Goal: Task Accomplishment & Management: Manage account settings

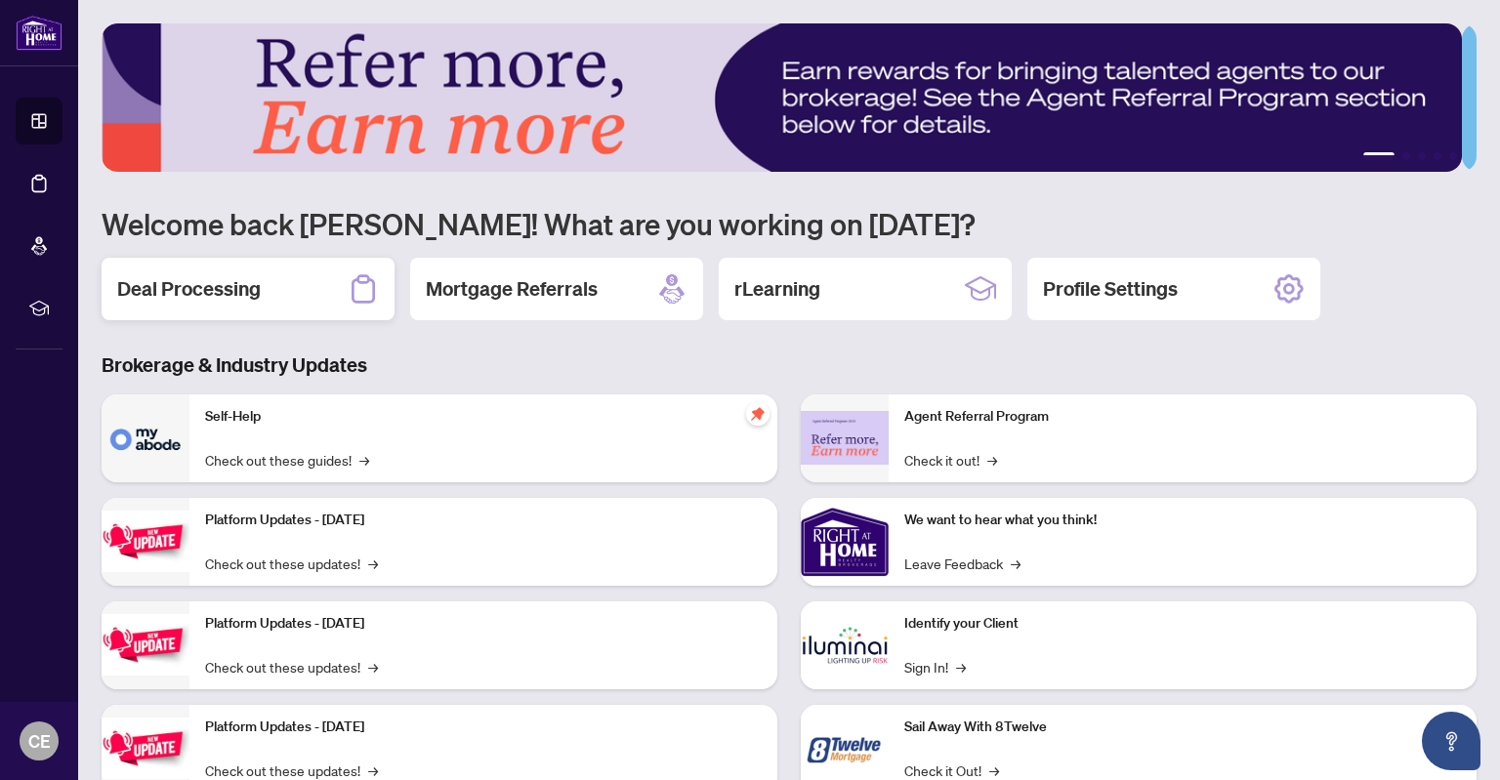
click at [252, 288] on h2 "Deal Processing" at bounding box center [189, 288] width 144 height 27
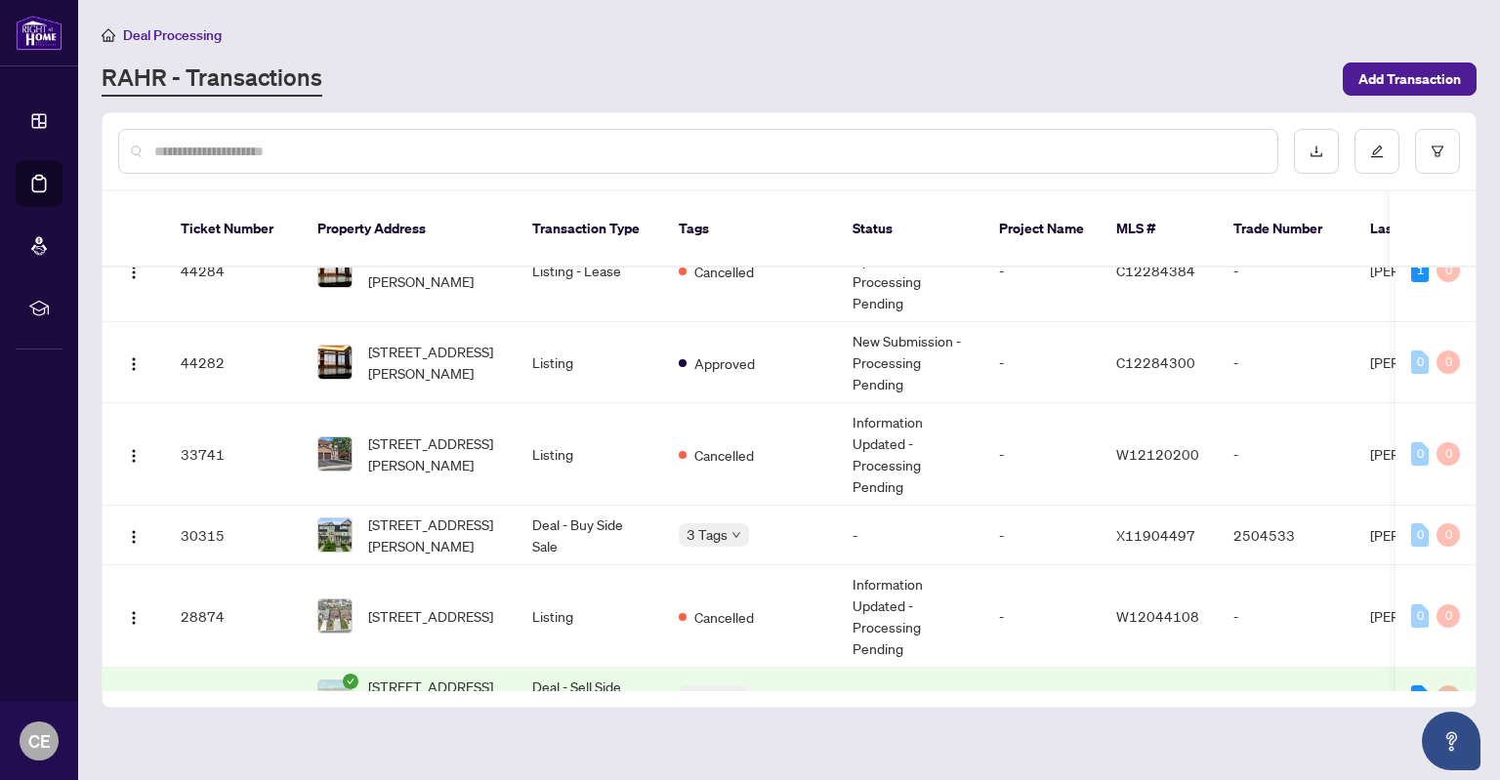
scroll to position [195, 0]
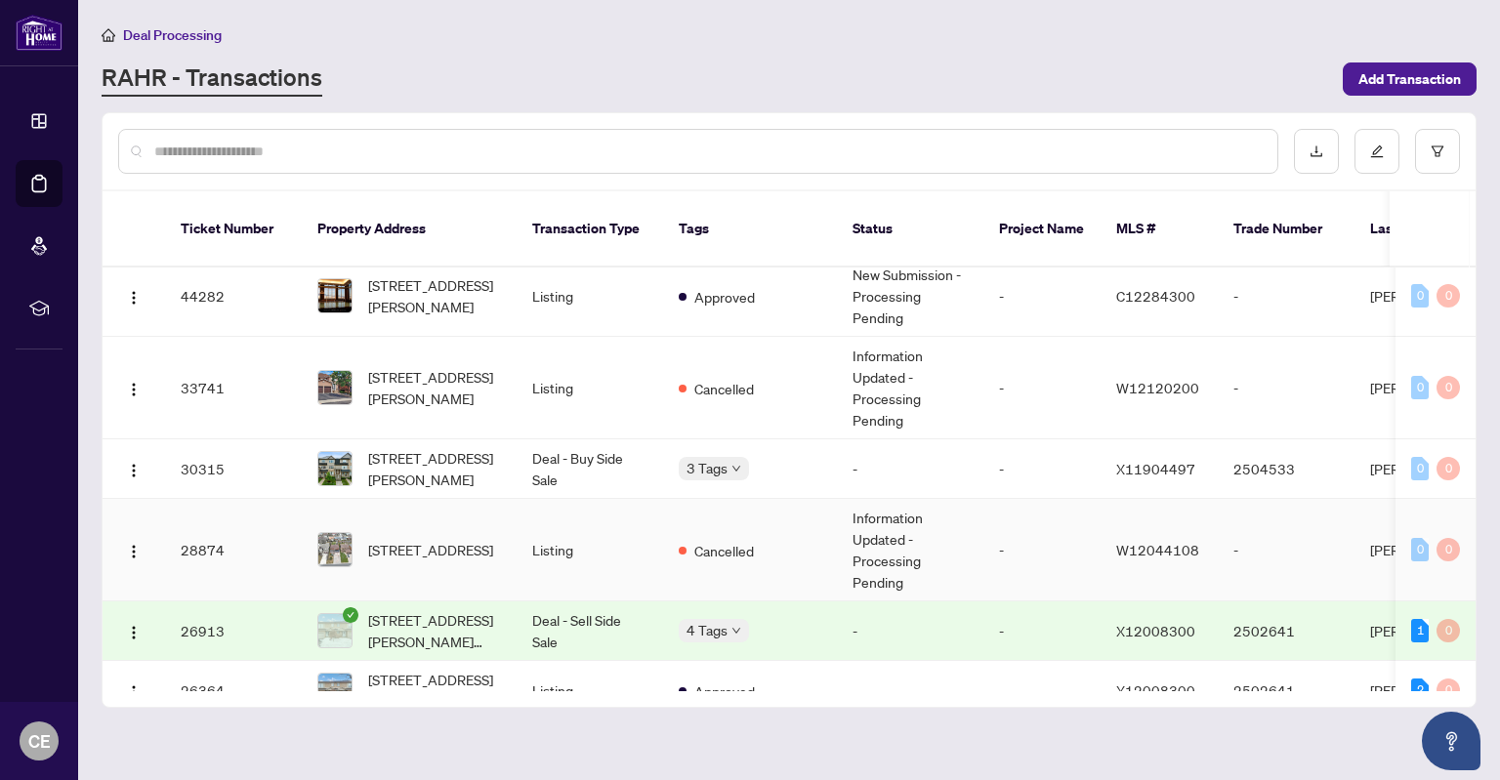
click at [990, 519] on td "-" at bounding box center [1042, 550] width 117 height 103
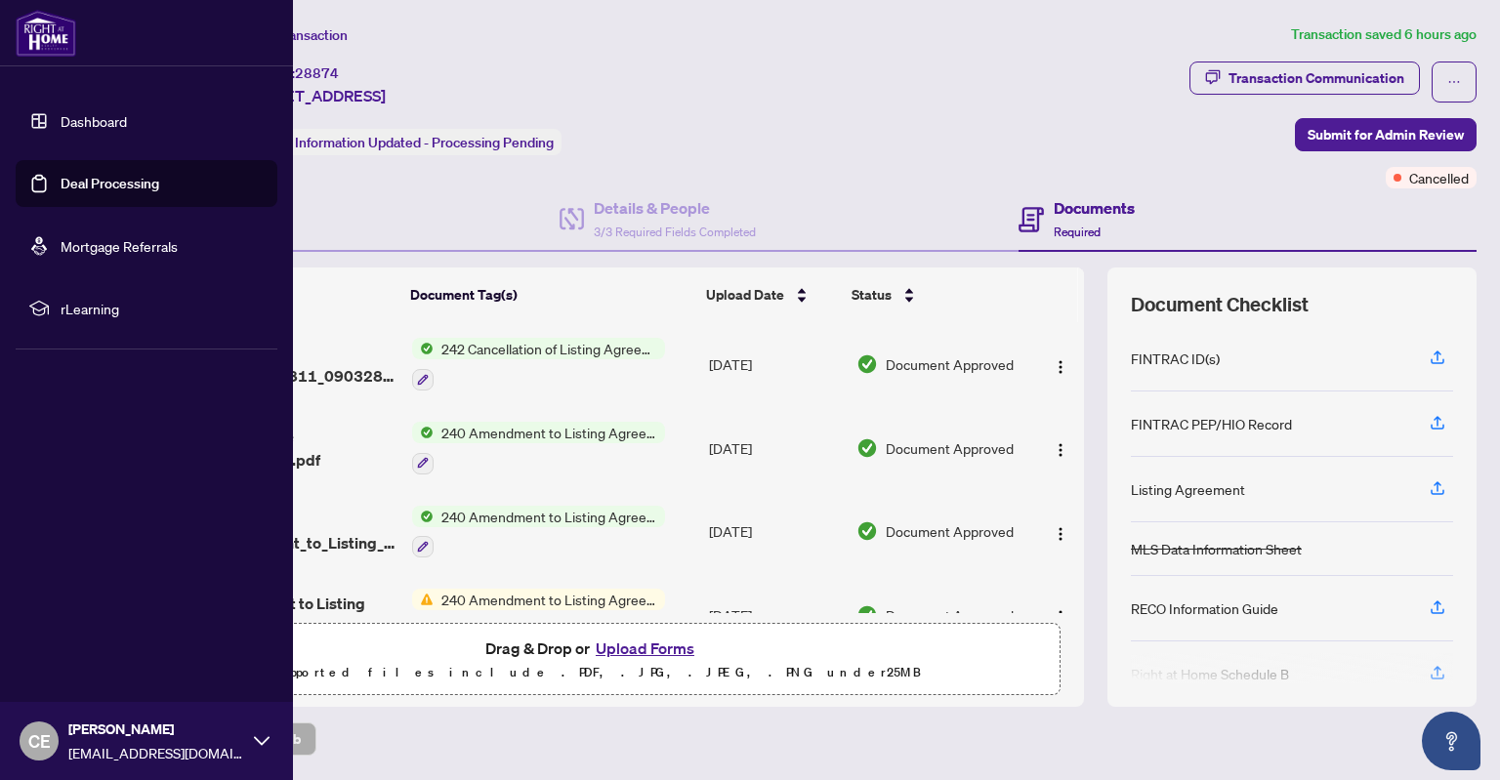
click at [61, 122] on link "Dashboard" at bounding box center [94, 121] width 66 height 18
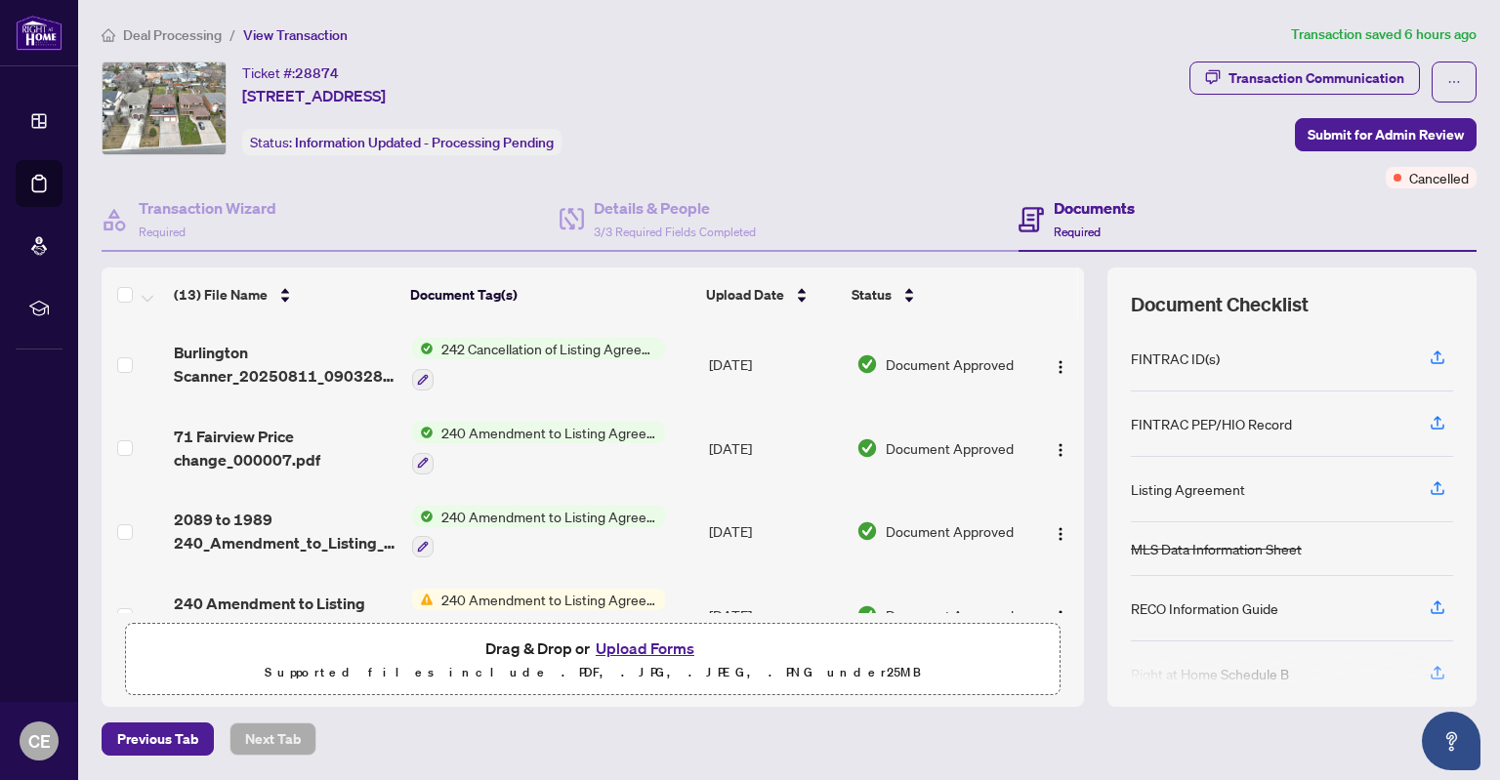
click at [555, 347] on span "242 Cancellation of Listing Agreement - Authority to Offer for Sale" at bounding box center [549, 348] width 231 height 21
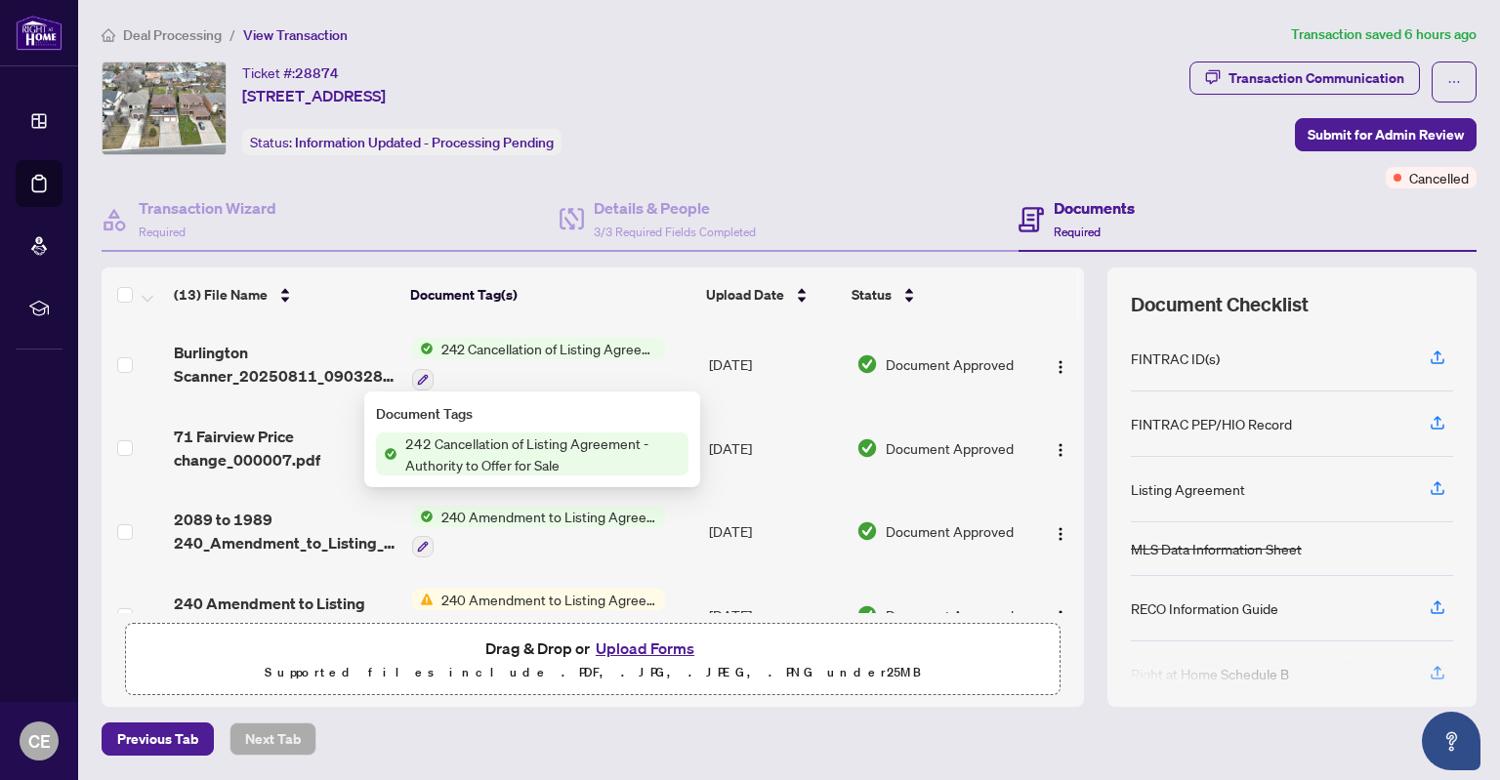
click at [542, 443] on span "242 Cancellation of Listing Agreement - Authority to Offer for Sale" at bounding box center [543, 454] width 291 height 43
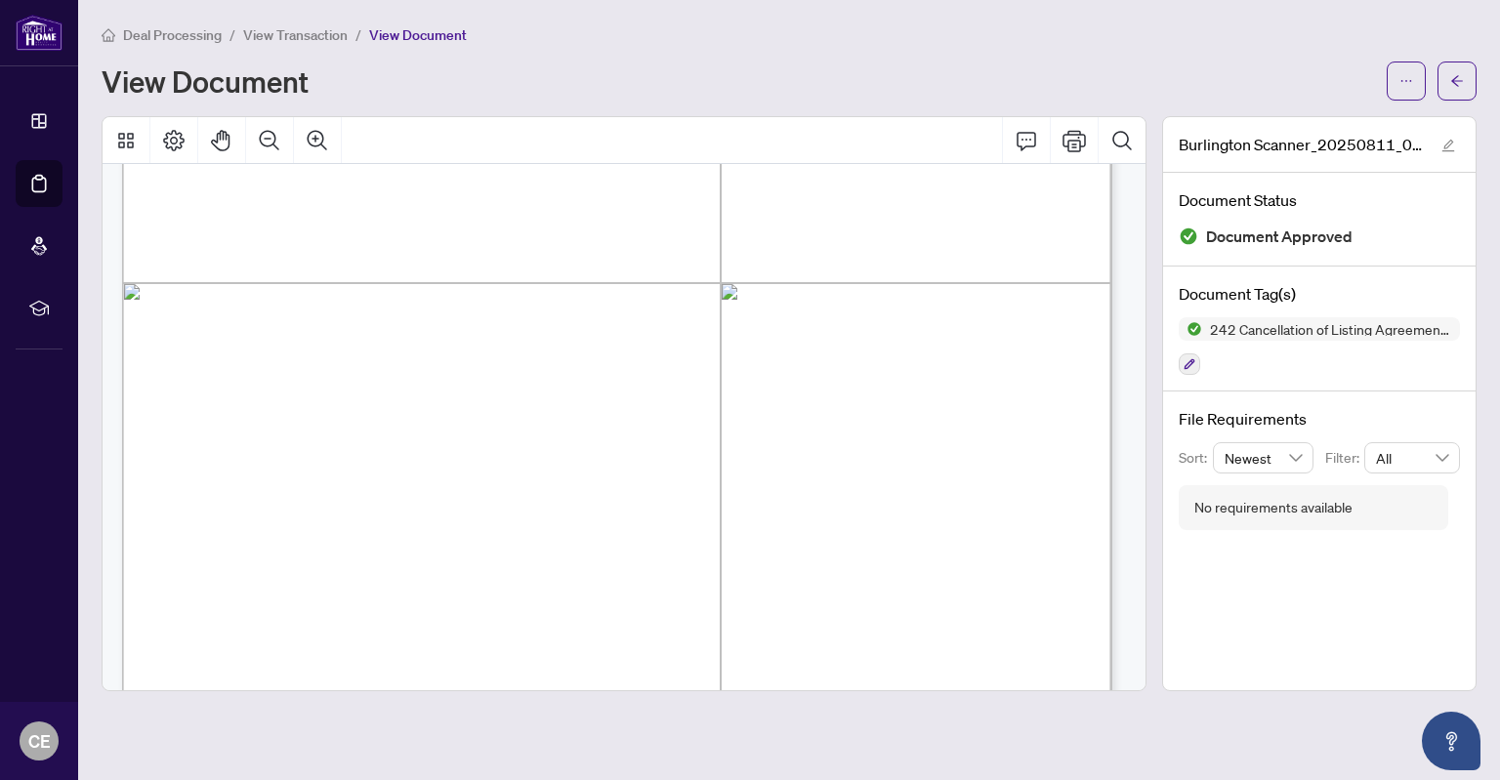
scroll to position [781, 0]
